Goal: Information Seeking & Learning: Learn about a topic

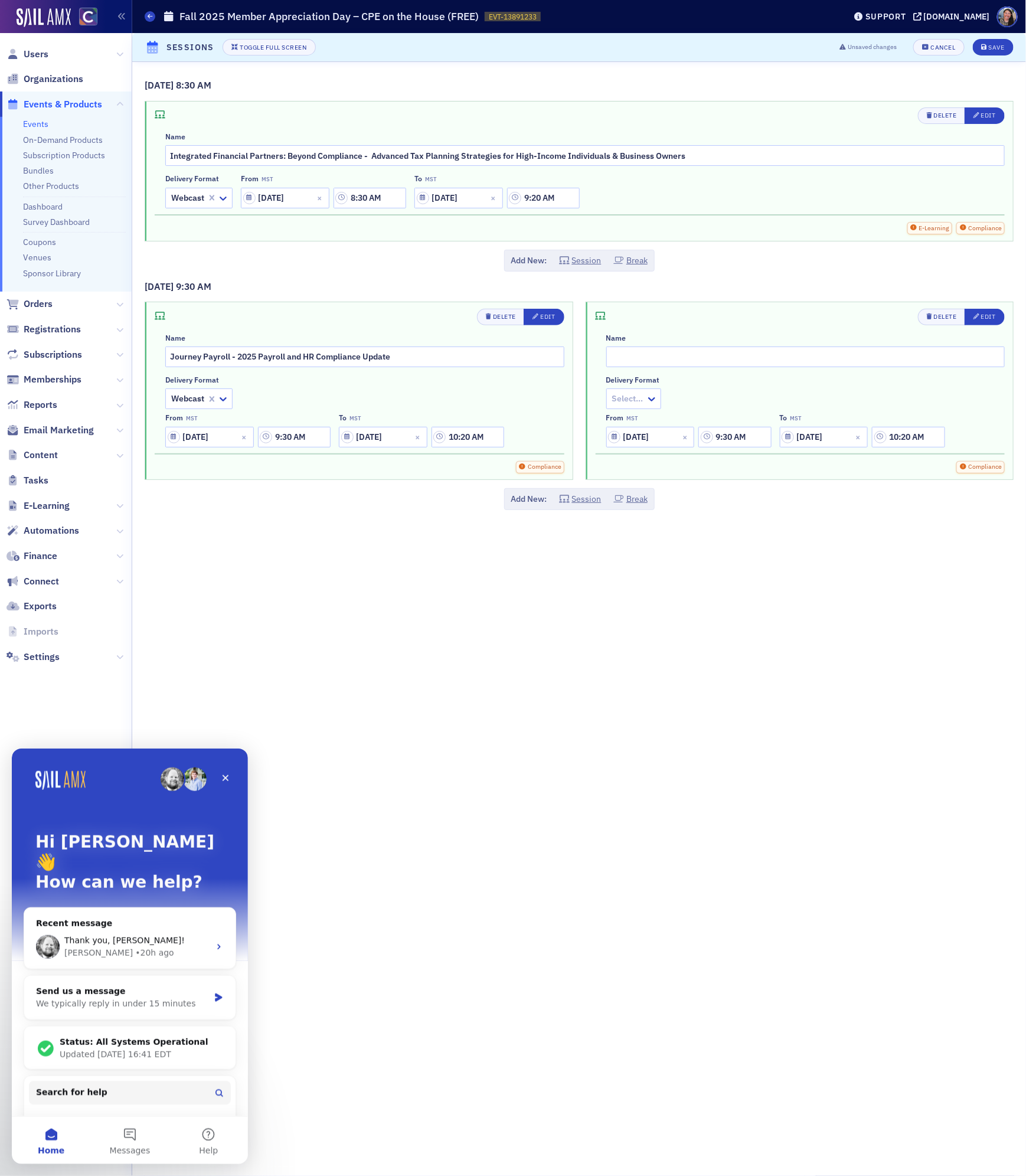
scroll to position [1202, 0]
click at [145, 925] on div "Thank you, Aidan! Aidan • 21h ago" at bounding box center [130, 947] width 211 height 44
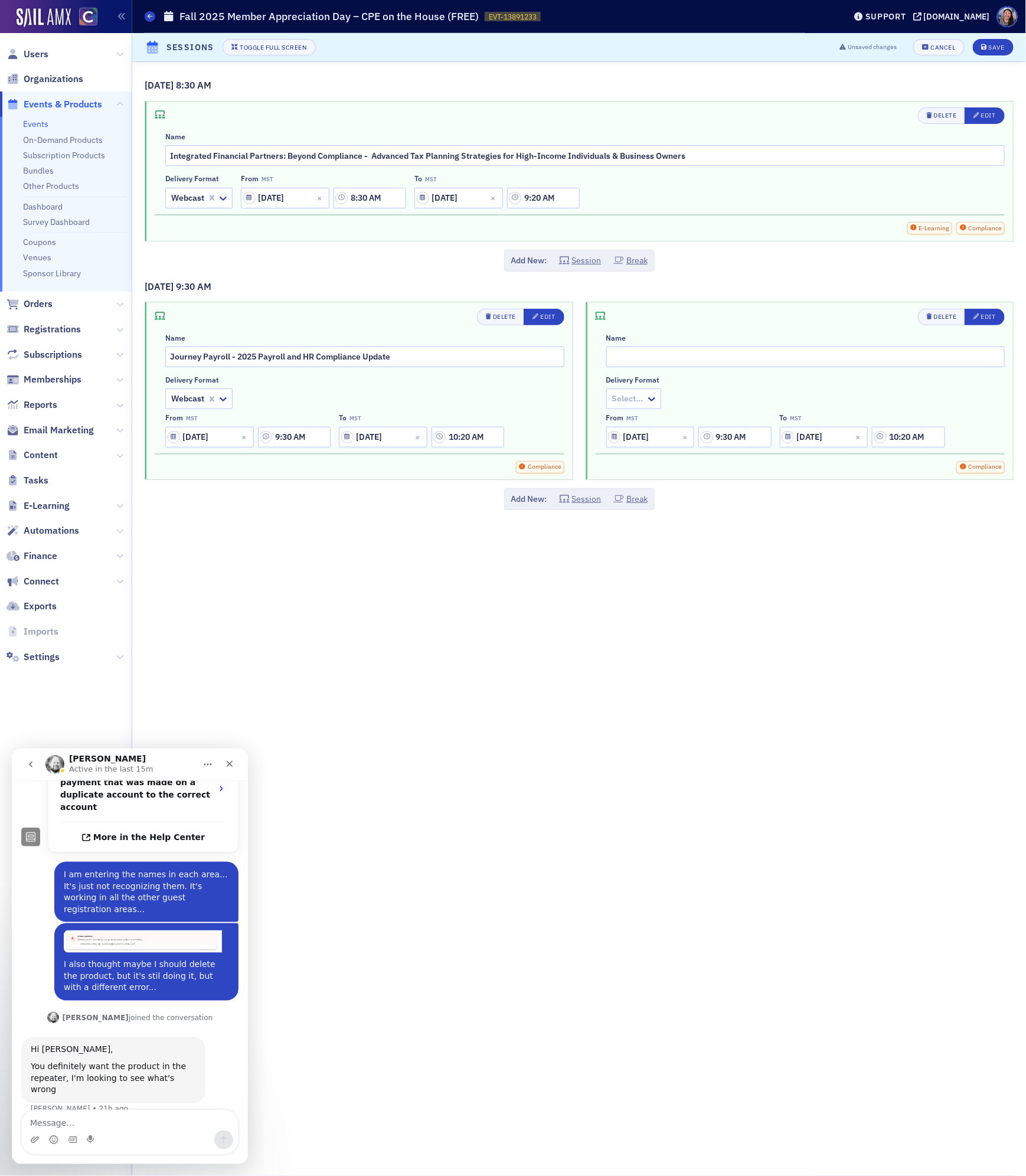
scroll to position [431, 0]
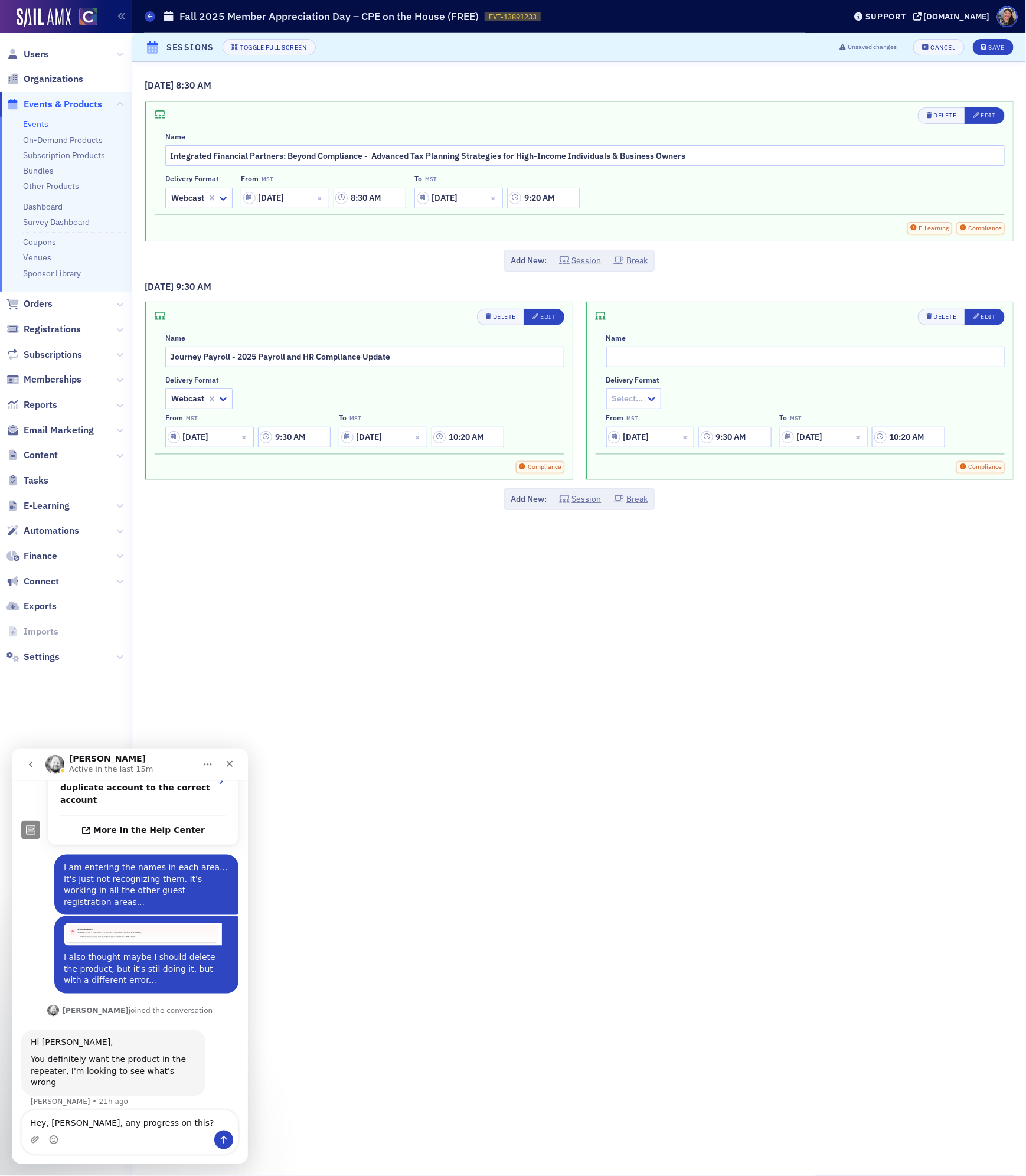
type textarea "Hey, Aidan, any progress on this?"
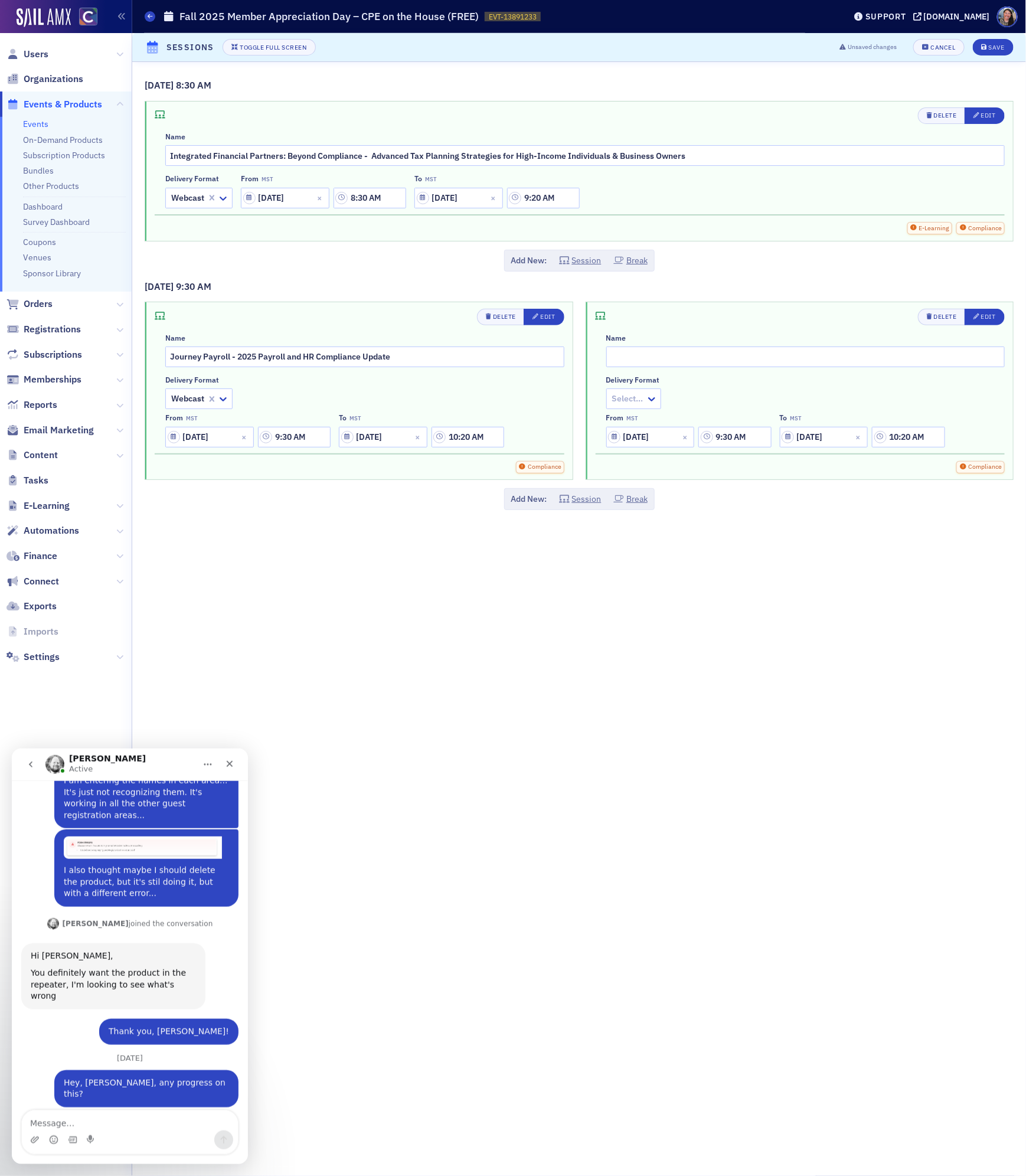
scroll to position [533, 0]
type textarea "Great. Thank you!"
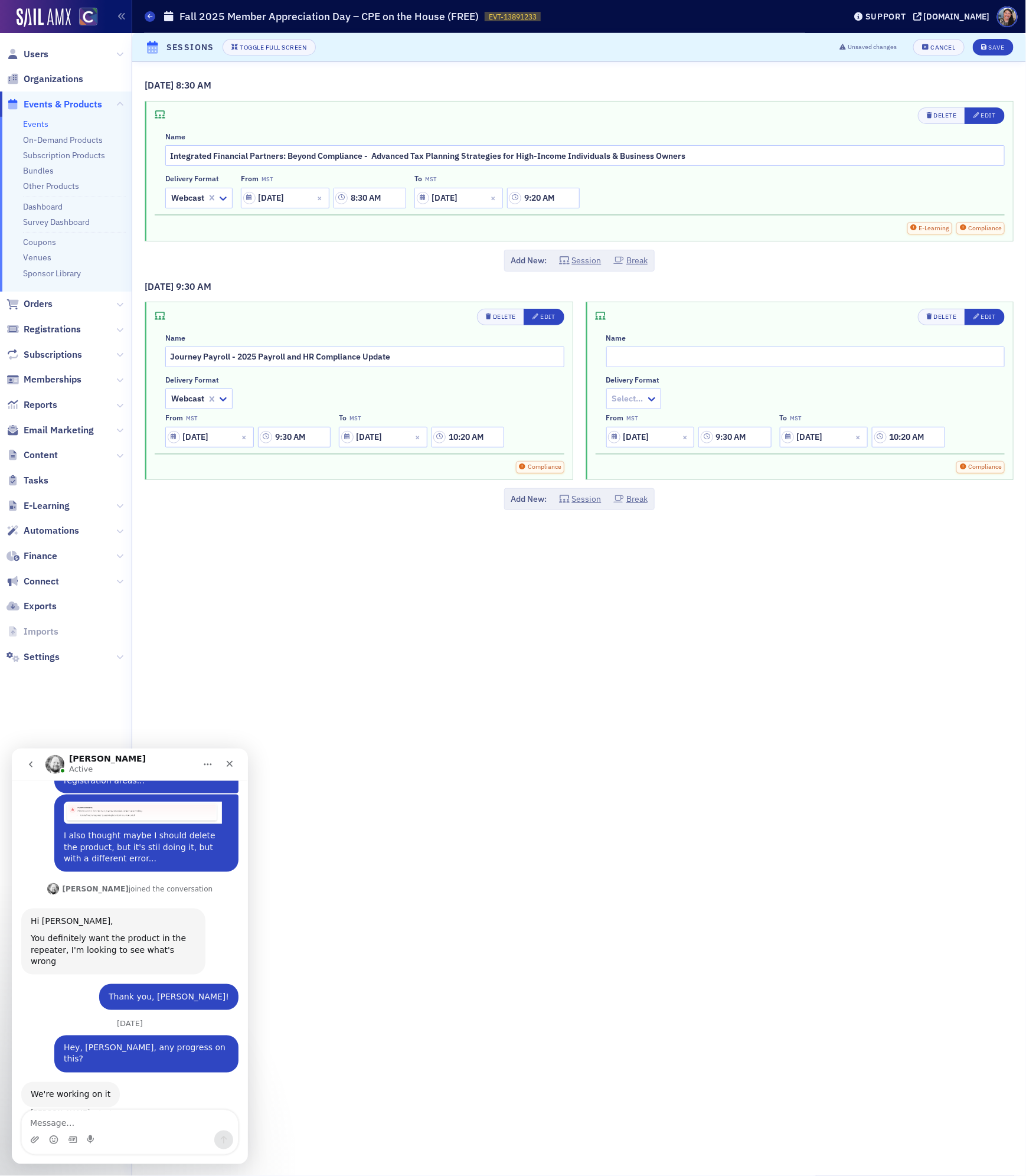
scroll to position [567, 0]
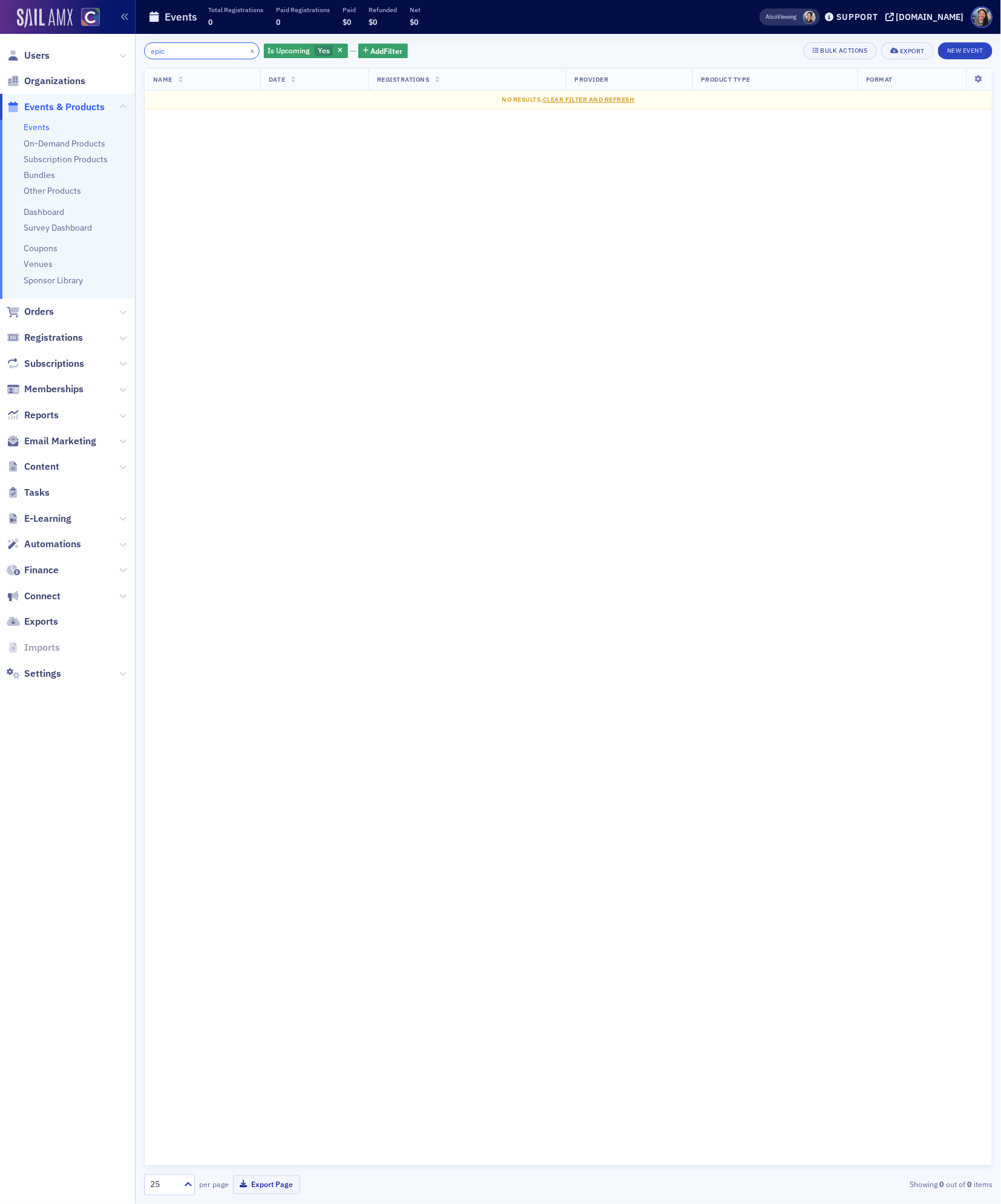
drag, startPoint x: 178, startPoint y: 53, endPoint x: 22, endPoint y: 20, distance: 159.5
click at [22, 20] on div "Users Organizations Events & Products Events On-Demand Products Subscription Pr…" at bounding box center [500, 602] width 1001 height 1204
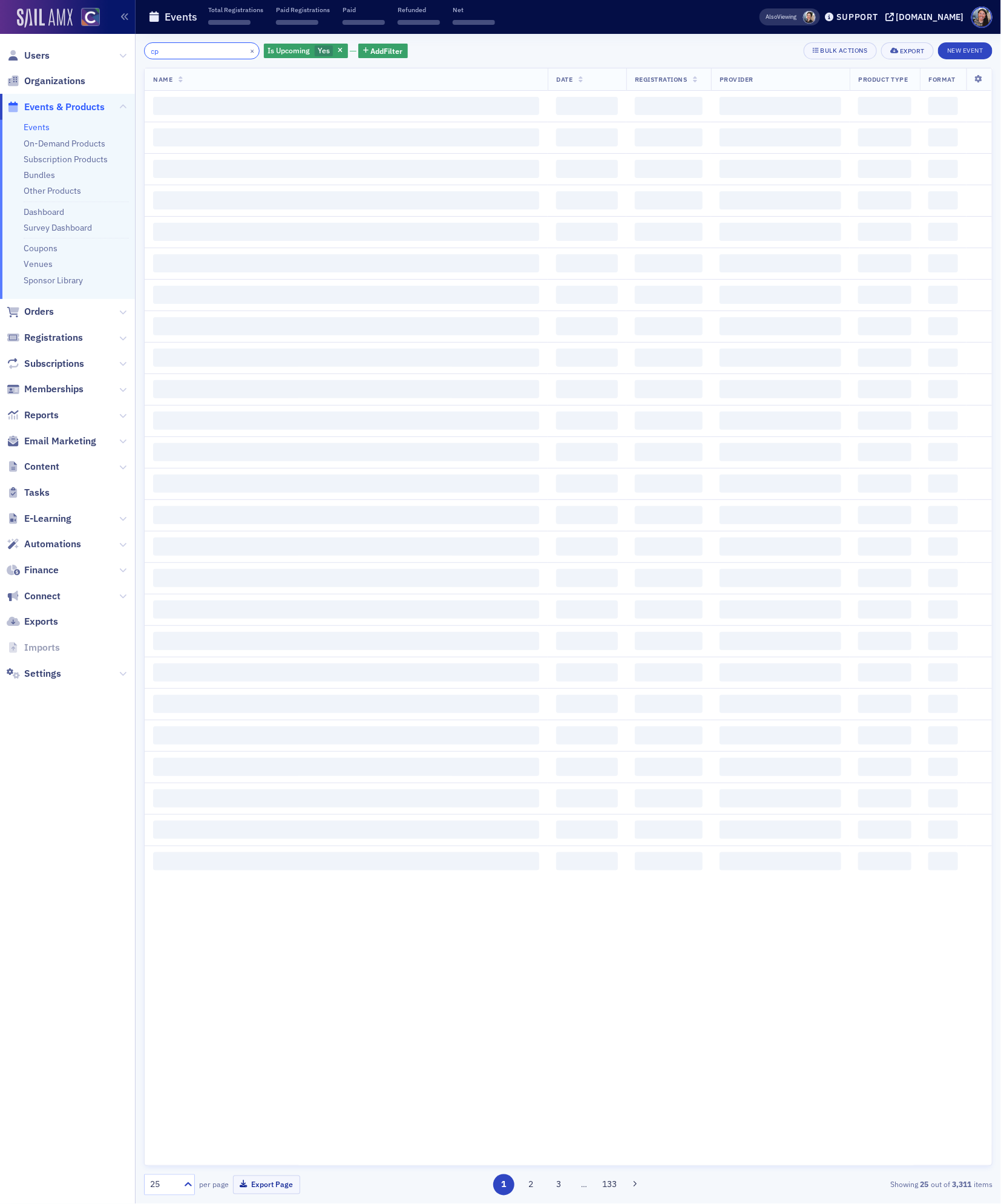
type input "c"
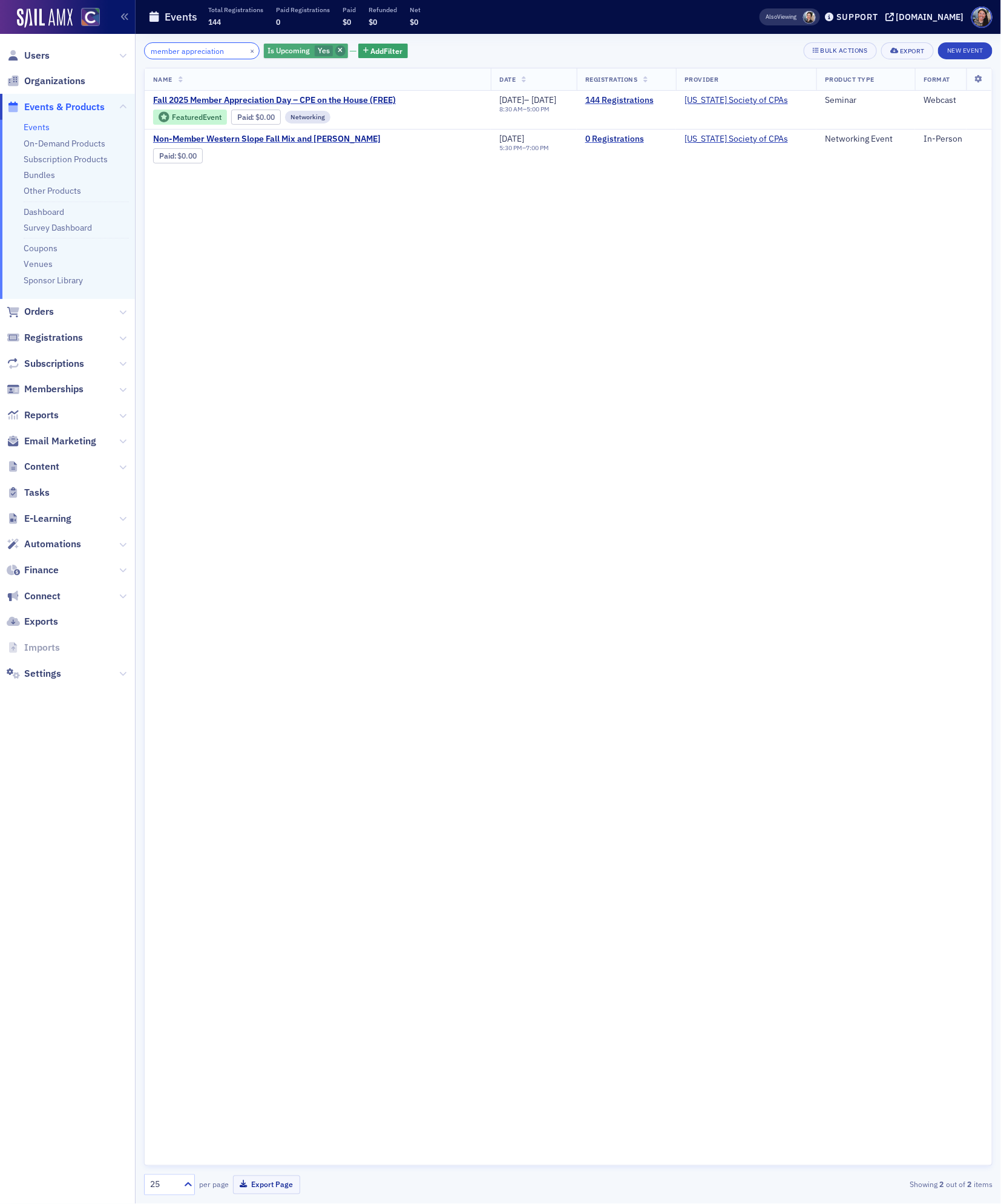
type input "member appreciation"
click at [338, 52] on icon "button" at bounding box center [340, 51] width 5 height 7
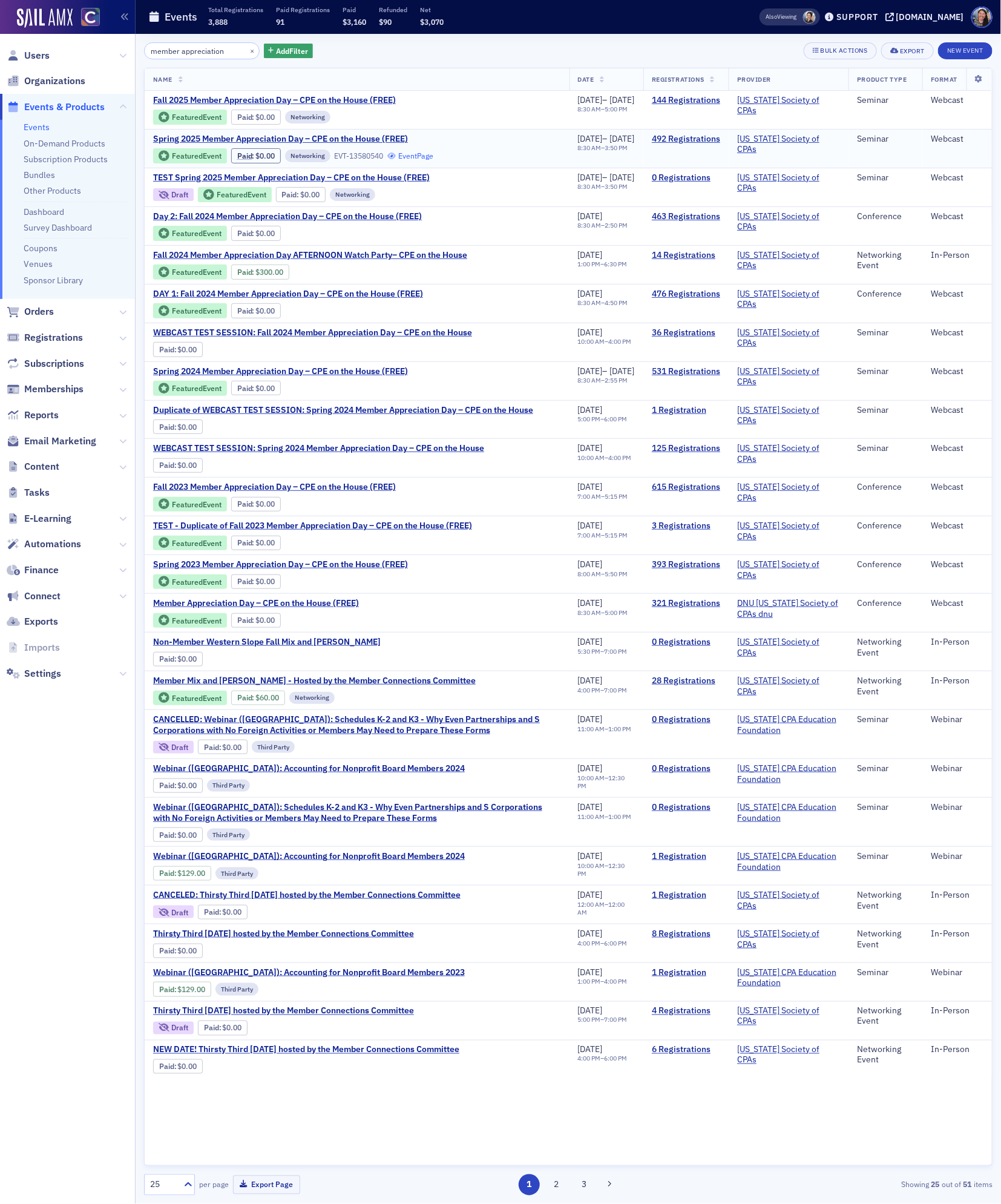
click at [412, 155] on link "Event Page" at bounding box center [411, 155] width 46 height 9
click at [368, 236] on link "Event Page" at bounding box center [360, 234] width 46 height 9
click at [384, 393] on link "Event Page" at bounding box center [360, 388] width 46 height 9
click at [372, 508] on link "Event Page" at bounding box center [357, 504] width 46 height 9
click at [360, 586] on link "Event Page" at bounding box center [348, 581] width 46 height 9
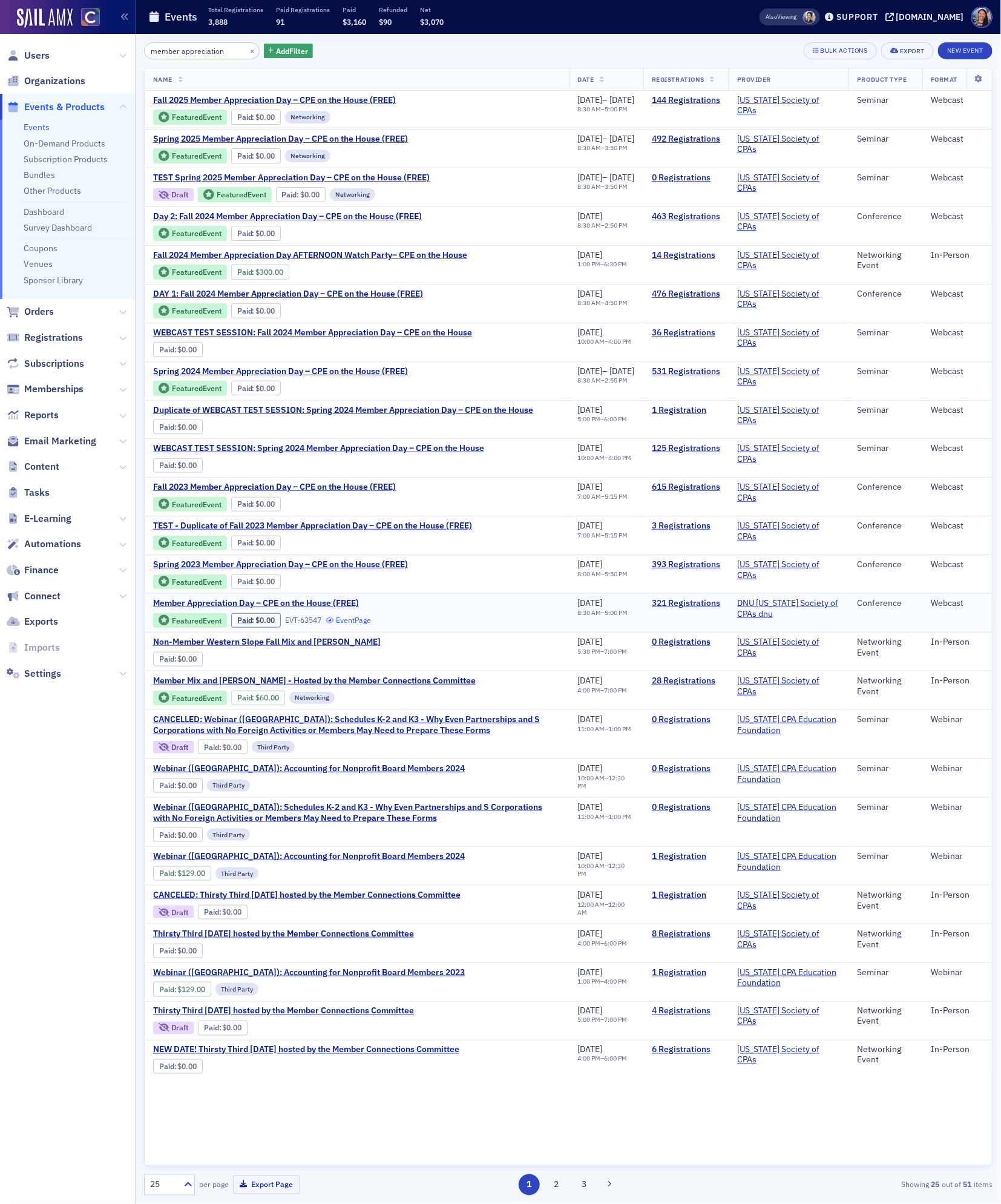
click at [363, 625] on link "Event Page" at bounding box center [348, 620] width 46 height 9
